Goal: Book appointment/travel/reservation

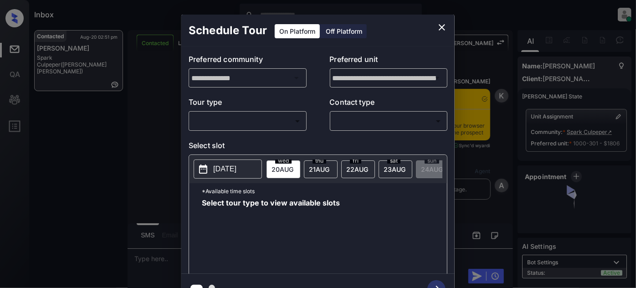
scroll to position [2209, 0]
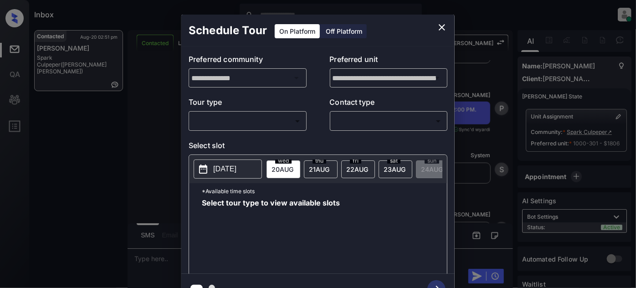
click at [228, 112] on div "​ ​" at bounding box center [248, 121] width 118 height 20
click at [231, 121] on body "Inbox Juan Carlos Manantan Online Set yourself offline Set yourself on break Pr…" at bounding box center [318, 144] width 636 height 288
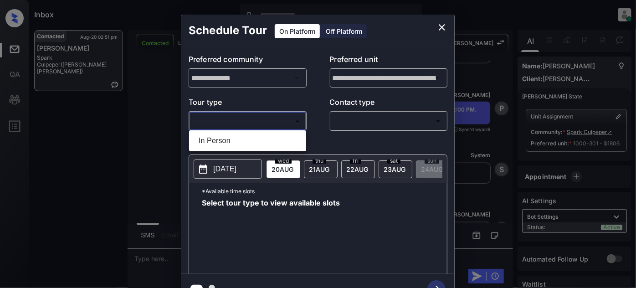
click at [226, 138] on li "In Person" at bounding box center [247, 141] width 113 height 16
type input "********"
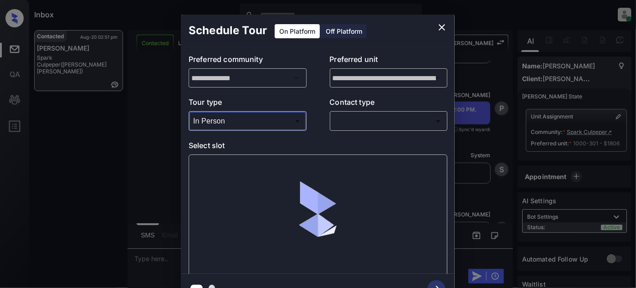
click at [363, 125] on body "Inbox Juan Carlos Manantan Online Set yourself offline Set yourself on break Pr…" at bounding box center [318, 144] width 636 height 288
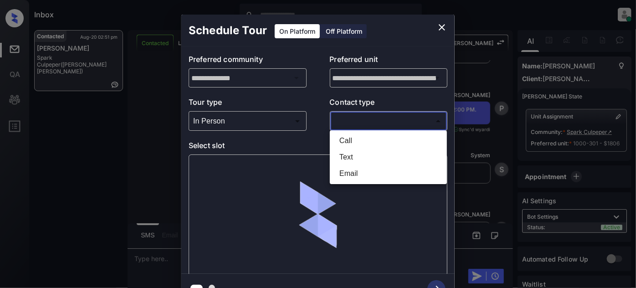
click at [349, 163] on li "Text" at bounding box center [388, 157] width 113 height 16
type input "****"
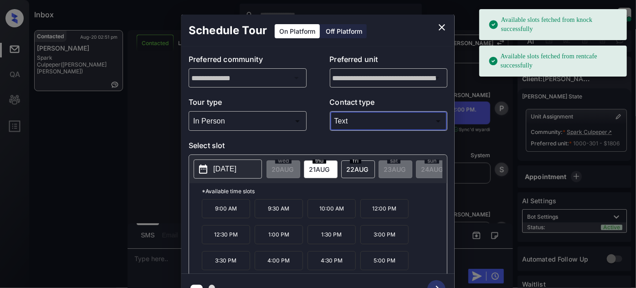
click at [239, 216] on p "9:00 AM" at bounding box center [226, 208] width 48 height 19
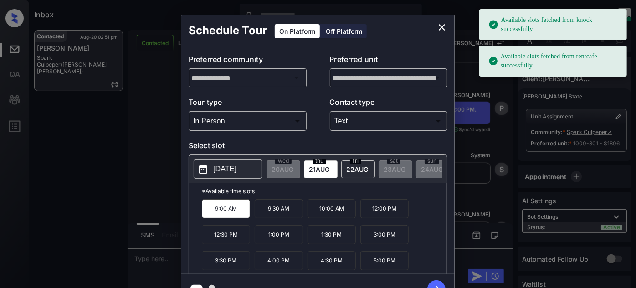
click at [285, 215] on p "9:30 AM" at bounding box center [279, 208] width 48 height 19
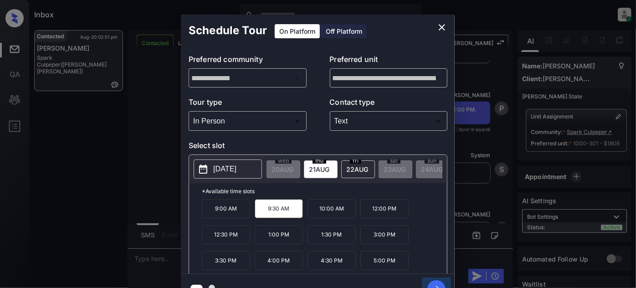
click at [436, 284] on icon "button" at bounding box center [436, 289] width 18 height 18
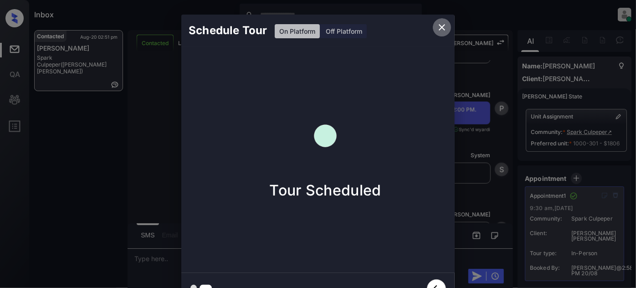
click at [445, 26] on icon "close" at bounding box center [441, 27] width 11 height 11
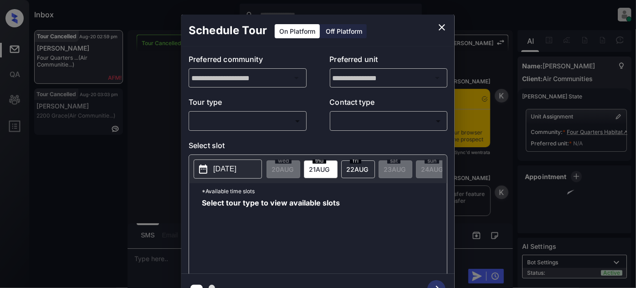
scroll to position [1938, 0]
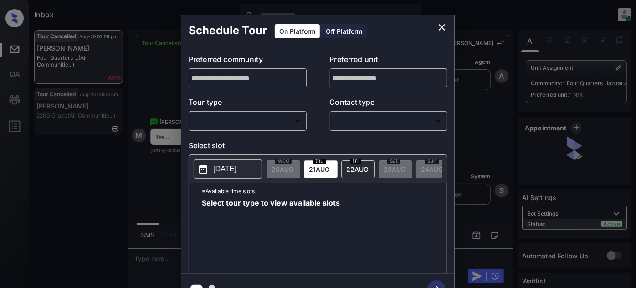
click at [250, 112] on div "​ ​" at bounding box center [248, 121] width 118 height 20
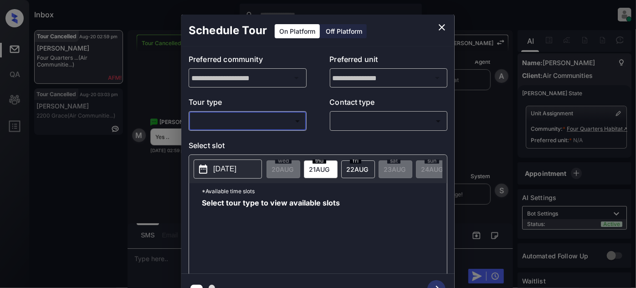
scroll to position [16, 0]
click at [247, 123] on body "Inbox [PERSON_NAME] Online Set yourself offline Set yourself on break Profile S…" at bounding box center [318, 144] width 636 height 288
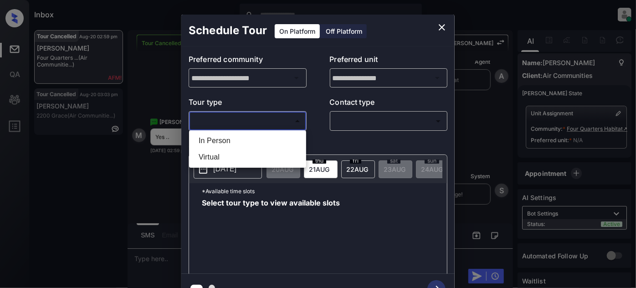
click at [231, 140] on li "In Person" at bounding box center [247, 141] width 113 height 16
type input "********"
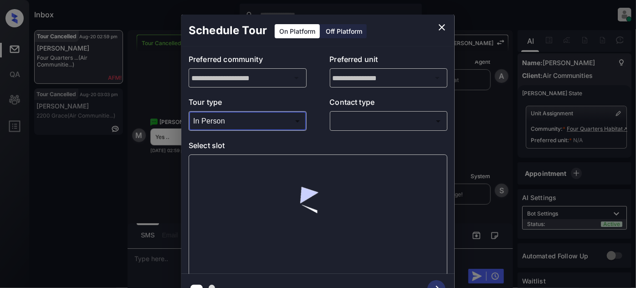
click at [374, 127] on body "Inbox Juan Carlos Manantan Online Set yourself offline Set yourself on break Pr…" at bounding box center [318, 144] width 636 height 288
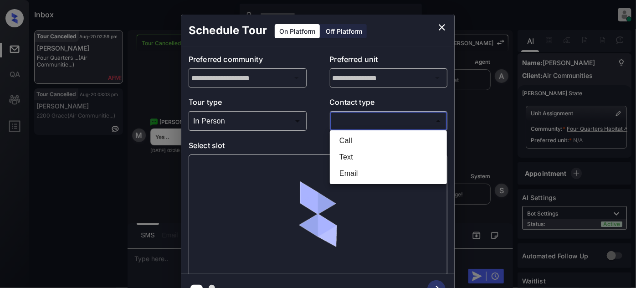
click at [359, 159] on li "Text" at bounding box center [388, 157] width 113 height 16
type input "****"
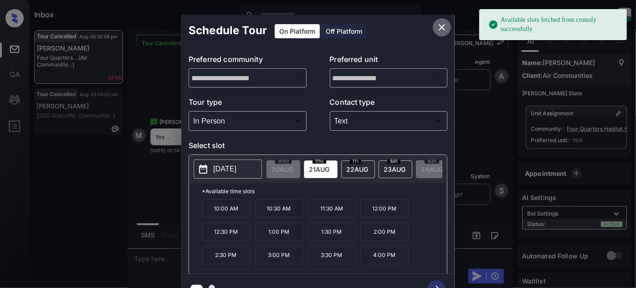
click at [442, 23] on icon "close" at bounding box center [441, 27] width 11 height 11
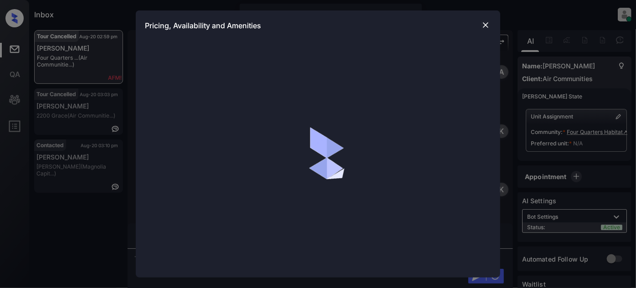
scroll to position [16, 0]
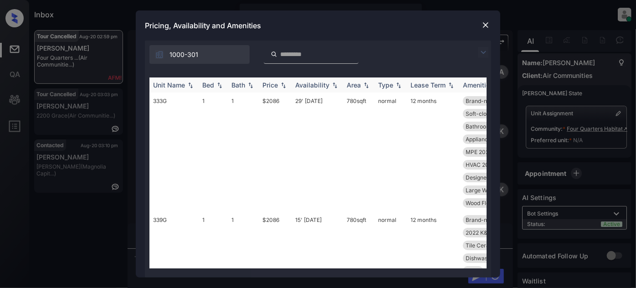
click at [282, 86] on img at bounding box center [283, 85] width 9 height 6
click at [282, 86] on img at bounding box center [283, 85] width 9 height 7
click at [312, 107] on td "29' Apr 25" at bounding box center [317, 151] width 51 height 119
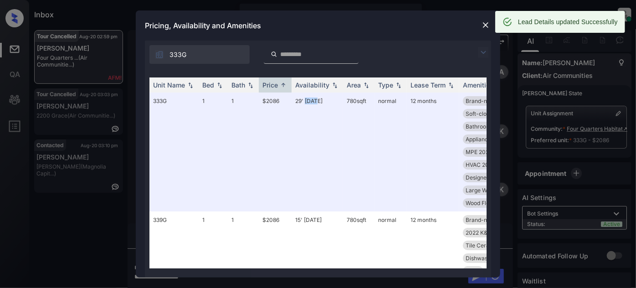
click at [486, 24] on img at bounding box center [485, 25] width 9 height 9
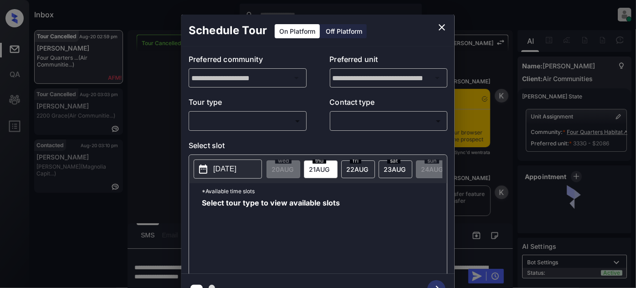
scroll to position [248, 0]
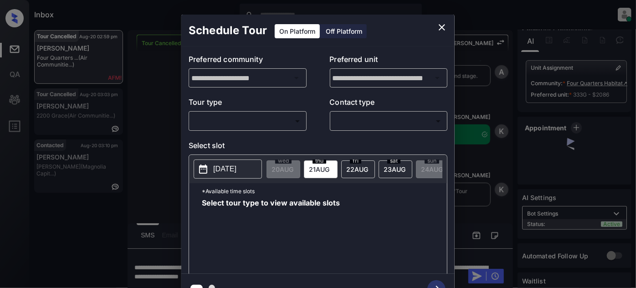
click at [261, 121] on body "Inbox Juan Carlos Manantan Online Set yourself offline Set yourself on break Pr…" at bounding box center [318, 144] width 636 height 288
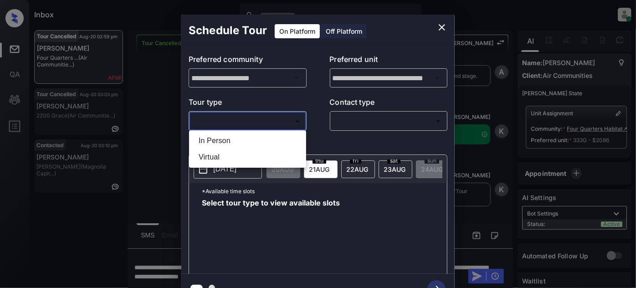
scroll to position [16, 0]
click at [222, 158] on li "Virtual" at bounding box center [247, 157] width 113 height 16
type input "*******"
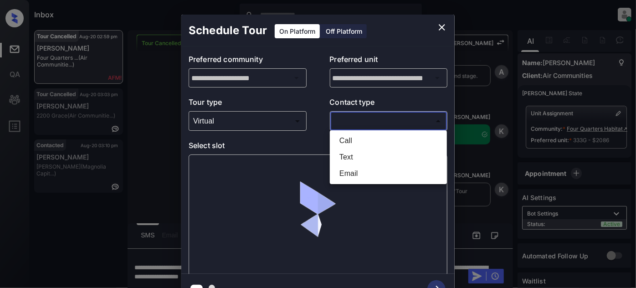
click at [362, 122] on body "Inbox Juan Carlos Manantan Online Set yourself offline Set yourself on break Pr…" at bounding box center [318, 144] width 636 height 288
click at [348, 154] on li "Text" at bounding box center [388, 157] width 113 height 16
type input "****"
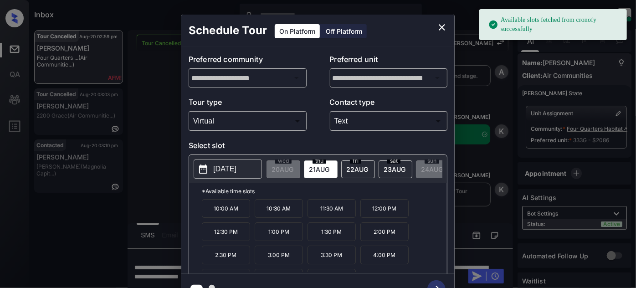
click at [210, 212] on p "10:00 AM" at bounding box center [226, 208] width 48 height 19
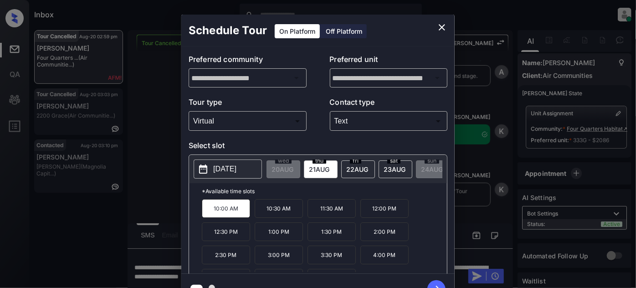
click at [432, 281] on icon "button" at bounding box center [436, 289] width 18 height 18
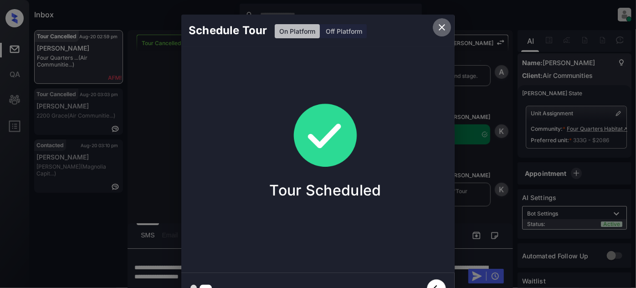
click at [445, 26] on icon "close" at bounding box center [441, 27] width 11 height 11
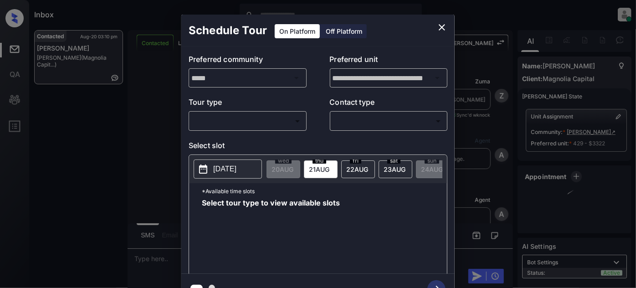
scroll to position [9, 0]
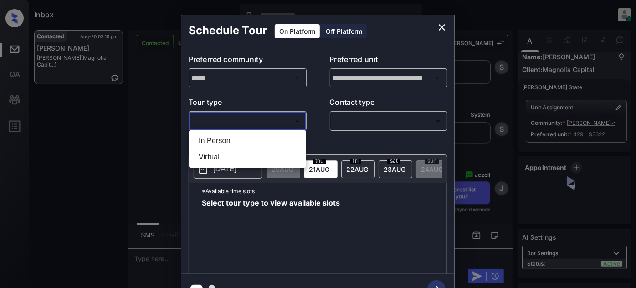
click at [295, 118] on body "Inbox Juan Carlos Manantan Online Set yourself offline Set yourself on break Pr…" at bounding box center [318, 144] width 636 height 288
click at [267, 138] on li "In Person" at bounding box center [247, 141] width 113 height 16
type input "********"
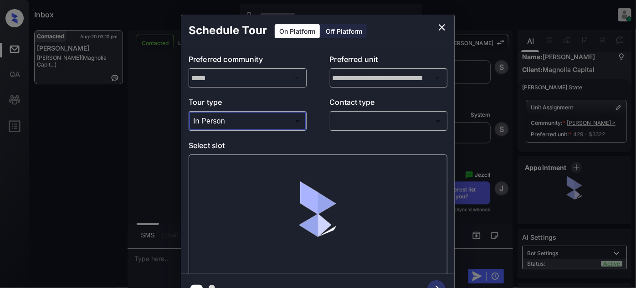
click at [361, 127] on body "Inbox Juan Carlos Manantan Online Set yourself offline Set yourself on break Pr…" at bounding box center [318, 144] width 636 height 288
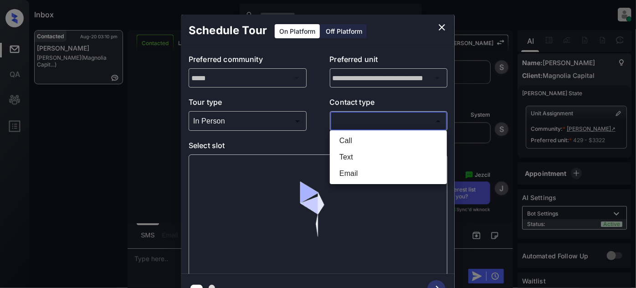
click at [352, 159] on li "Text" at bounding box center [388, 157] width 113 height 16
type input "****"
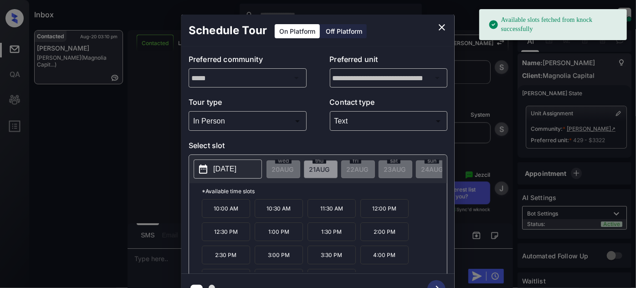
click at [231, 164] on p "[DATE]" at bounding box center [224, 169] width 23 height 11
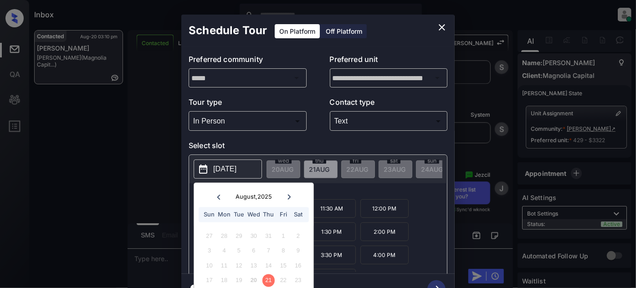
click at [288, 195] on icon at bounding box center [288, 196] width 5 height 5
click at [288, 196] on icon at bounding box center [288, 196] width 5 height 5
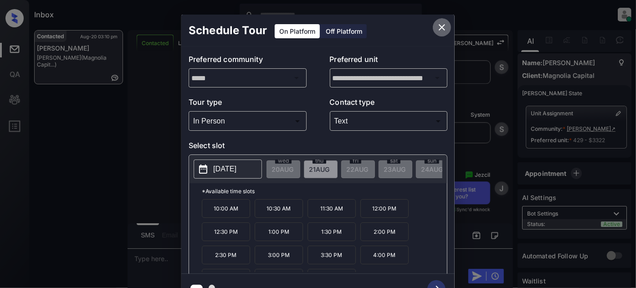
click at [435, 27] on button "close" at bounding box center [442, 27] width 18 height 18
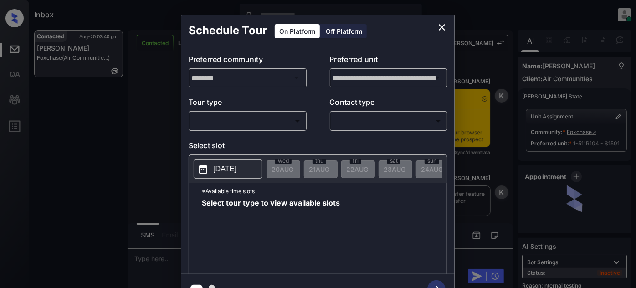
scroll to position [2838, 0]
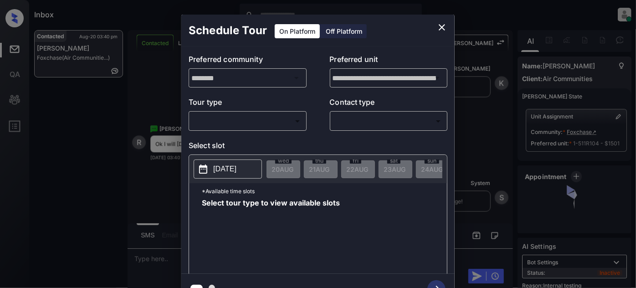
click at [260, 120] on body "Inbox Juan Carlos Manantan Online Set yourself offline Set yourself on break Pr…" at bounding box center [318, 144] width 636 height 288
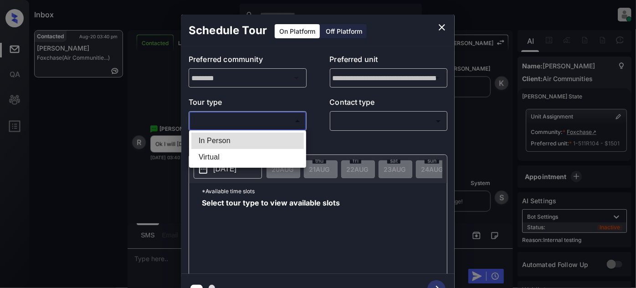
click at [235, 140] on li "In Person" at bounding box center [247, 141] width 113 height 16
type input "********"
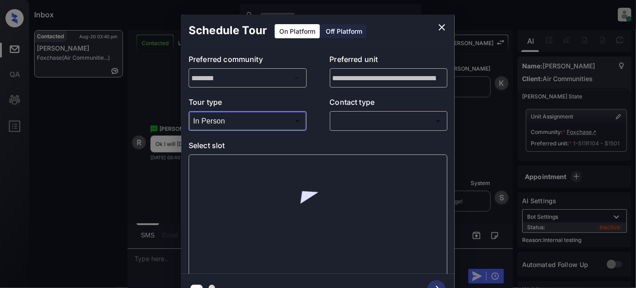
click at [349, 125] on body "Inbox Juan Carlos Manantan Online Set yourself offline Set yourself on break Pr…" at bounding box center [318, 144] width 636 height 288
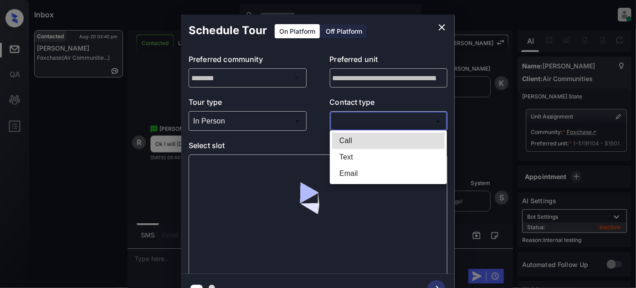
click at [339, 155] on li "Text" at bounding box center [388, 157] width 113 height 16
type input "****"
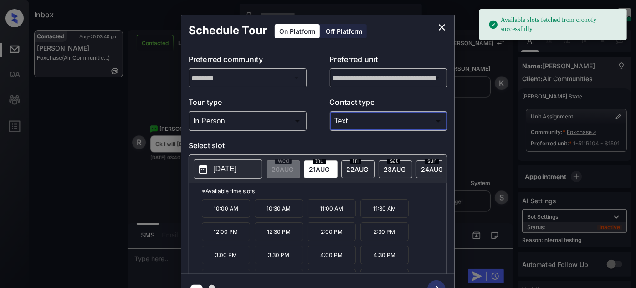
click at [221, 215] on p "10:00 AM" at bounding box center [226, 208] width 48 height 19
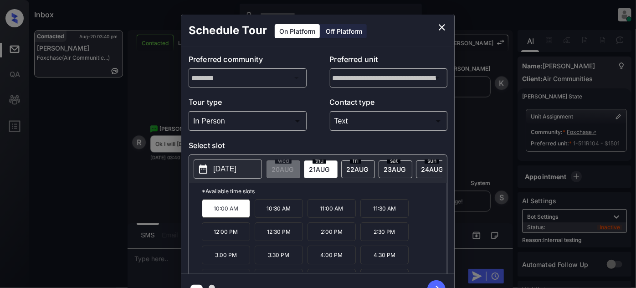
click at [434, 282] on icon "button" at bounding box center [436, 289] width 18 height 18
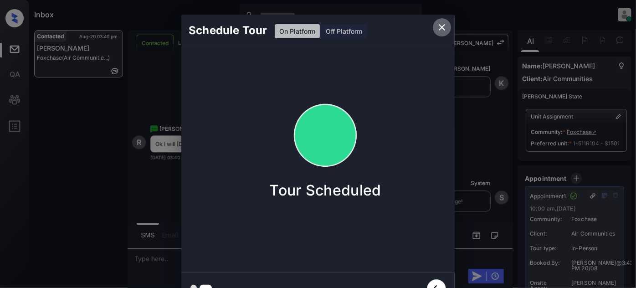
click at [443, 30] on icon "close" at bounding box center [441, 27] width 11 height 11
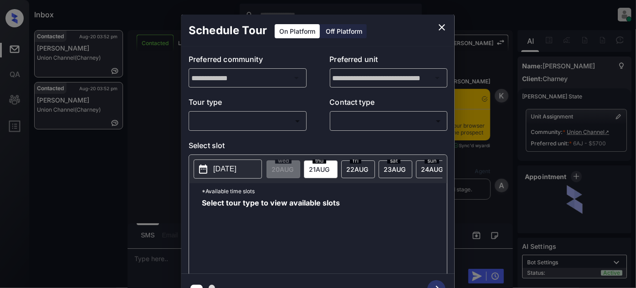
scroll to position [3897, 0]
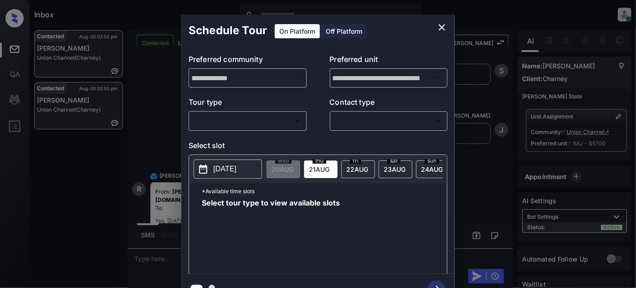
click at [282, 119] on body "Inbox [PERSON_NAME] Online Set yourself offline Set yourself on break Profile S…" at bounding box center [318, 144] width 636 height 288
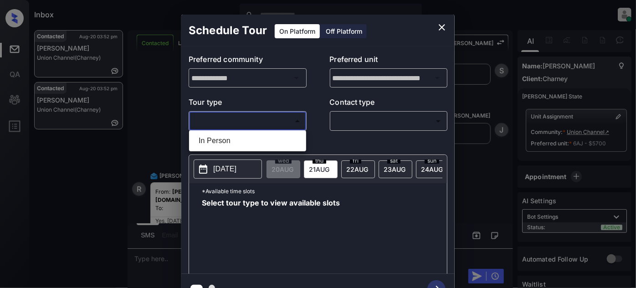
click at [236, 137] on li "In Person" at bounding box center [247, 141] width 113 height 16
type input "********"
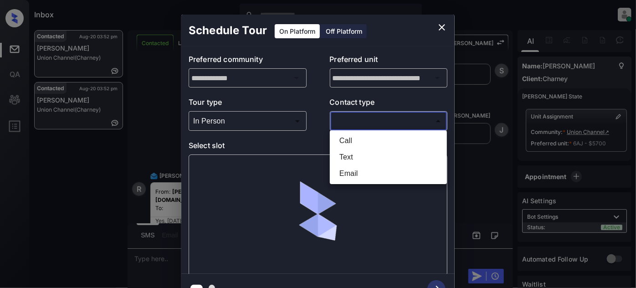
click at [341, 116] on body "Inbox Juan Carlos Manantan Online Set yourself offline Set yourself on break Pr…" at bounding box center [318, 144] width 636 height 288
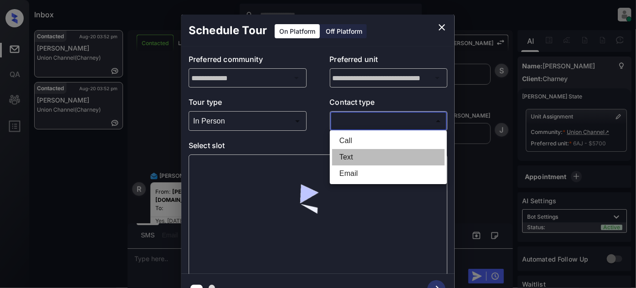
click at [341, 157] on li "Text" at bounding box center [388, 157] width 113 height 16
type input "****"
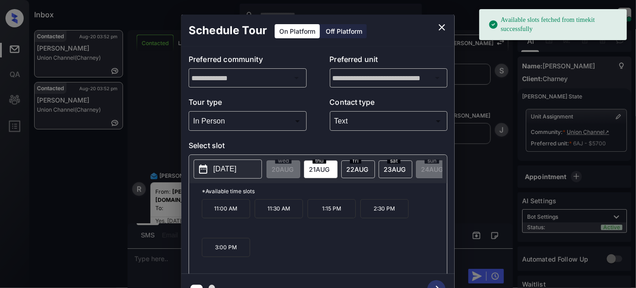
click at [293, 167] on span "23 AUG" at bounding box center [283, 169] width 22 height 8
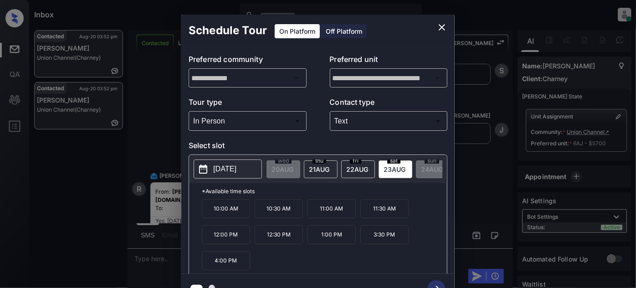
click at [174, 185] on div "**********" at bounding box center [318, 159] width 636 height 319
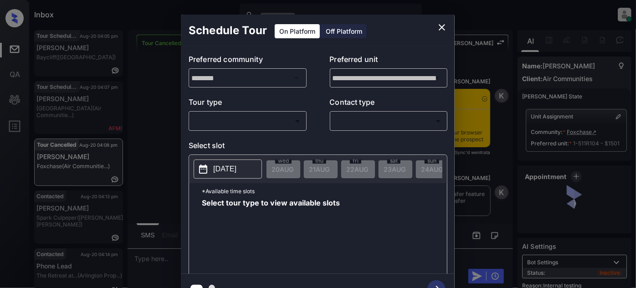
scroll to position [4973, 0]
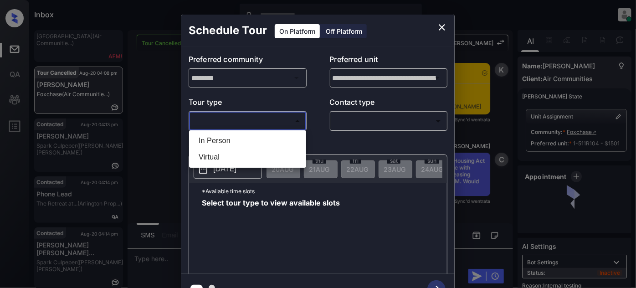
click at [234, 123] on body "Inbox [PERSON_NAME] Online Set yourself offline Set yourself on break Profile S…" at bounding box center [318, 144] width 636 height 288
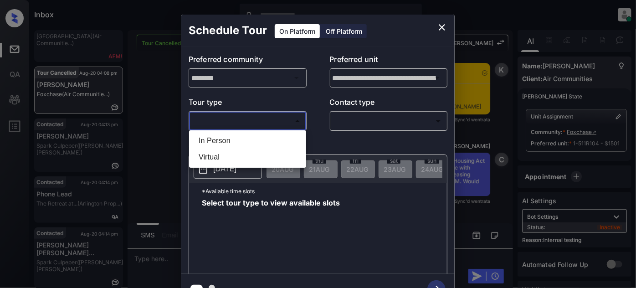
click at [234, 140] on li "In Person" at bounding box center [247, 141] width 113 height 16
type input "********"
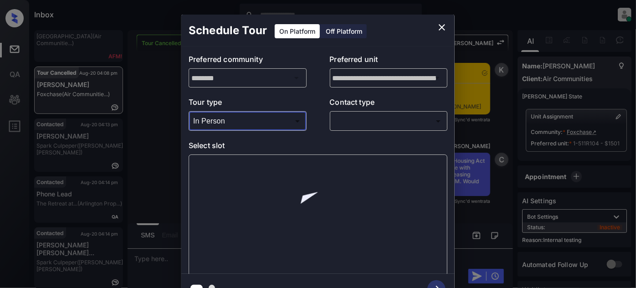
click at [338, 119] on body "Inbox Juan Carlos Manantan Online Set yourself offline Set yourself on break Pr…" at bounding box center [318, 144] width 636 height 288
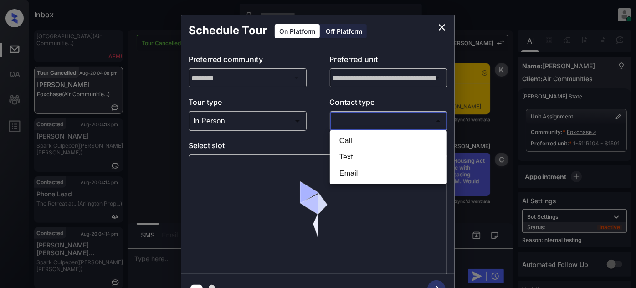
click at [351, 154] on li "Text" at bounding box center [388, 157] width 113 height 16
type input "****"
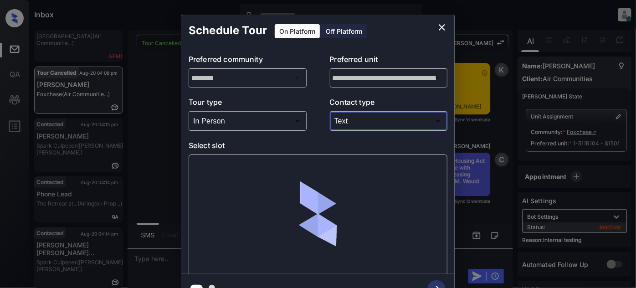
click at [436, 28] on button "close" at bounding box center [442, 27] width 18 height 18
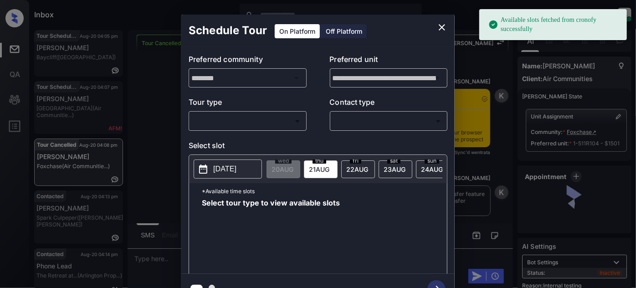
scroll to position [5014, 0]
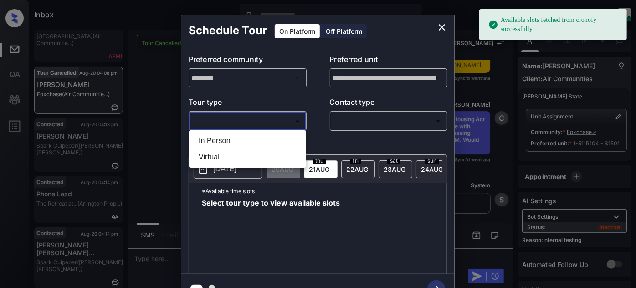
click at [263, 118] on body "Available slots fetched from cronofy successfully Inbox Juan Carlos Manantan On…" at bounding box center [318, 144] width 636 height 288
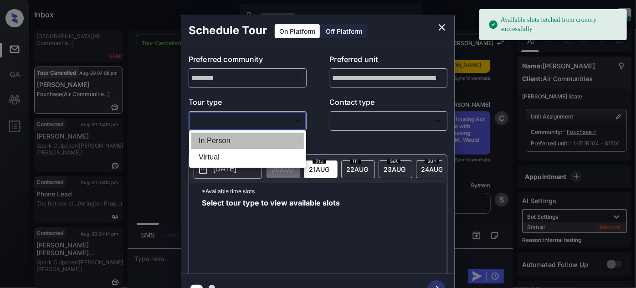
click at [235, 138] on li "In Person" at bounding box center [247, 141] width 113 height 16
type input "********"
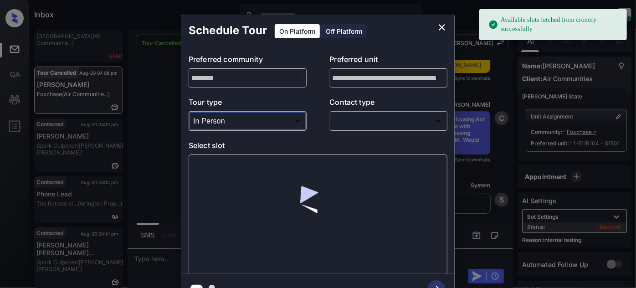
click at [339, 124] on body "Available slots fetched from cronofy successfully Inbox Juan Carlos Manantan On…" at bounding box center [318, 144] width 636 height 288
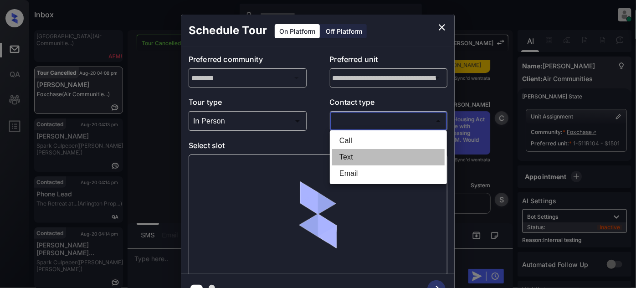
click at [343, 149] on li "Text" at bounding box center [388, 157] width 113 height 16
type input "****"
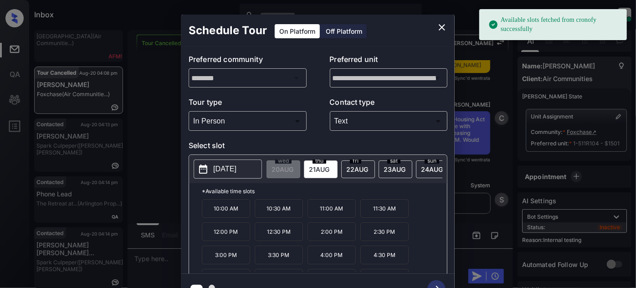
click at [293, 171] on span "22 AUG" at bounding box center [283, 169] width 22 height 8
click at [321, 210] on p "11:00 AM" at bounding box center [332, 208] width 48 height 19
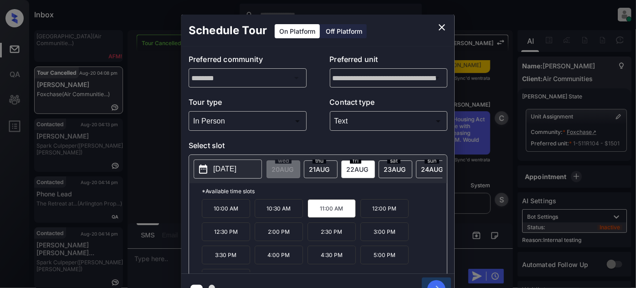
click at [435, 280] on icon "button" at bounding box center [436, 289] width 18 height 18
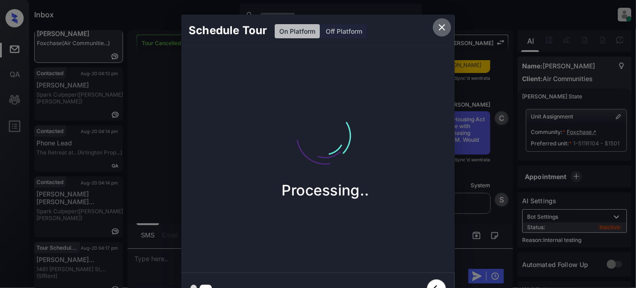
click at [441, 23] on icon "close" at bounding box center [441, 27] width 11 height 11
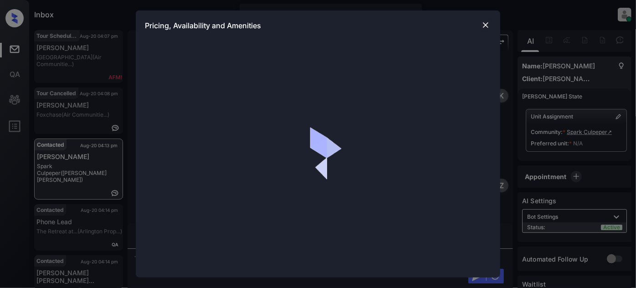
scroll to position [390, 0]
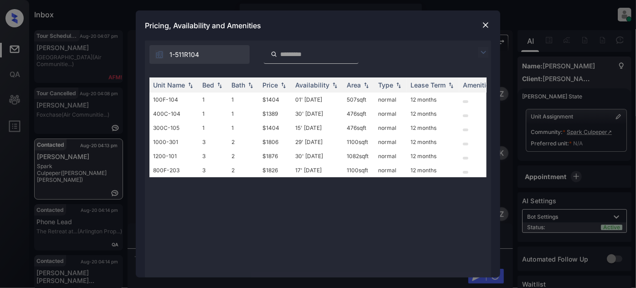
click at [486, 27] on img at bounding box center [485, 25] width 9 height 9
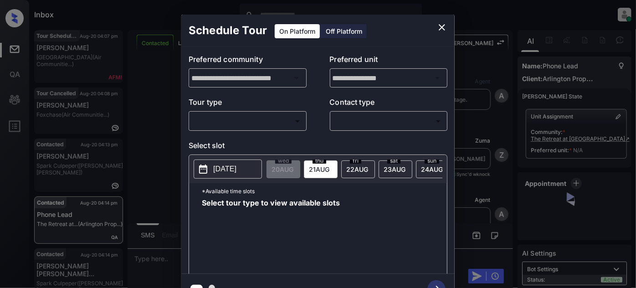
scroll to position [1748, 0]
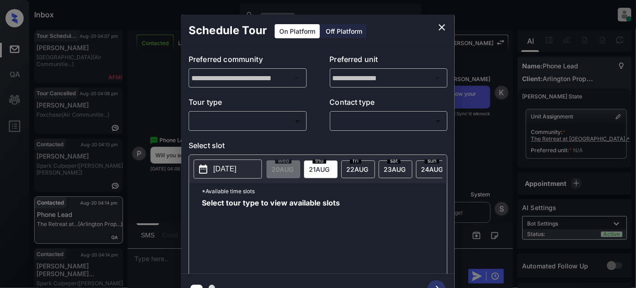
click at [252, 113] on div "​ ​" at bounding box center [248, 121] width 118 height 20
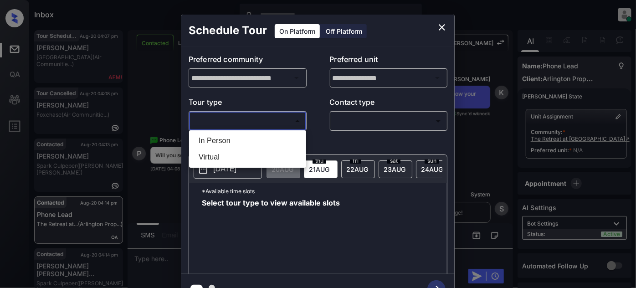
click at [270, 123] on body "Inbox Juan Carlos Manantan Online Set yourself offline Set yourself on break Pr…" at bounding box center [318, 144] width 636 height 288
click at [439, 27] on div at bounding box center [318, 144] width 636 height 288
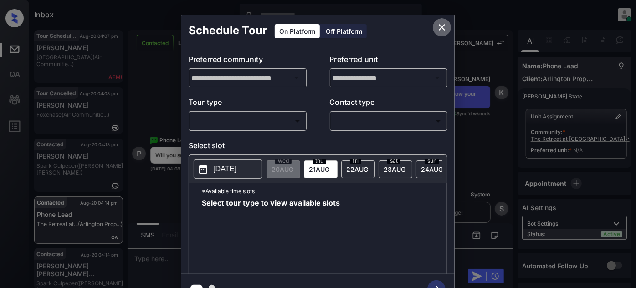
click at [444, 27] on icon "close" at bounding box center [441, 27] width 11 height 11
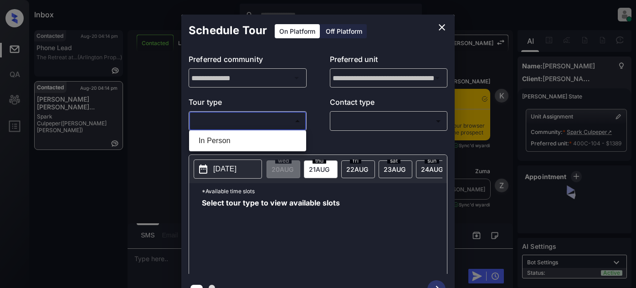
click at [284, 119] on body "Inbox [PERSON_NAME] Online Set yourself offline Set yourself on break Profile S…" at bounding box center [318, 144] width 636 height 288
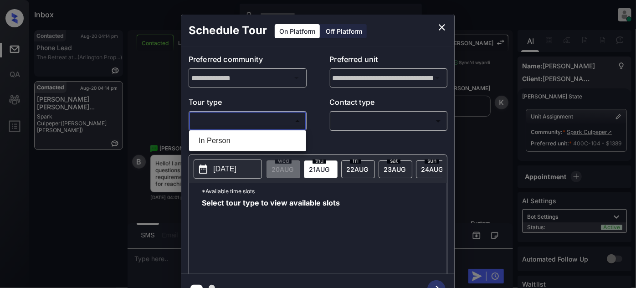
click at [277, 135] on li "In Person" at bounding box center [247, 141] width 113 height 16
type input "********"
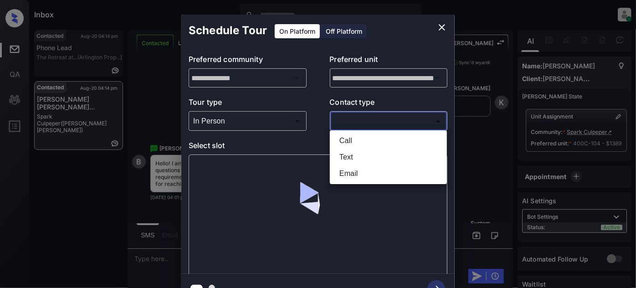
click at [379, 116] on body "Inbox [PERSON_NAME] Online Set yourself offline Set yourself on break Profile S…" at bounding box center [318, 144] width 636 height 288
click at [361, 154] on li "Text" at bounding box center [388, 157] width 113 height 16
type input "****"
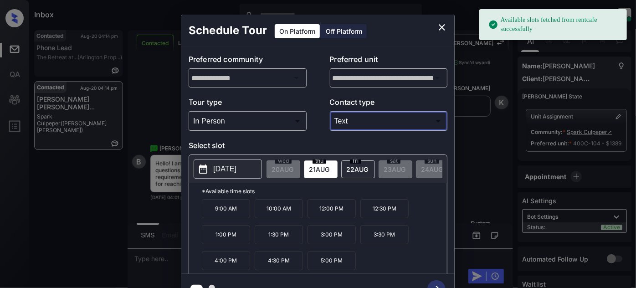
click at [441, 27] on icon "close" at bounding box center [442, 27] width 6 height 6
